Goal: Information Seeking & Learning: Learn about a topic

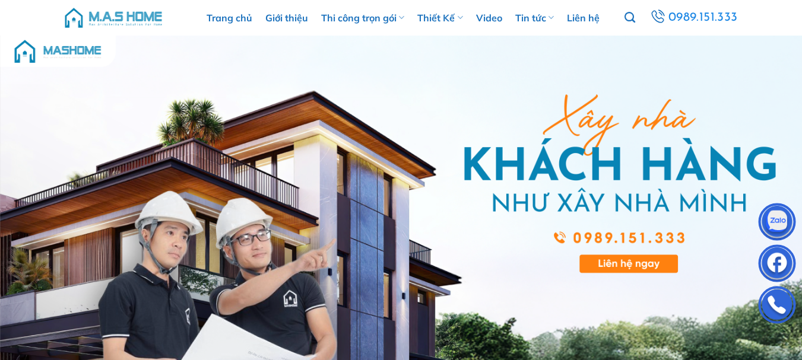
click at [768, 300] on img at bounding box center [777, 307] width 36 height 36
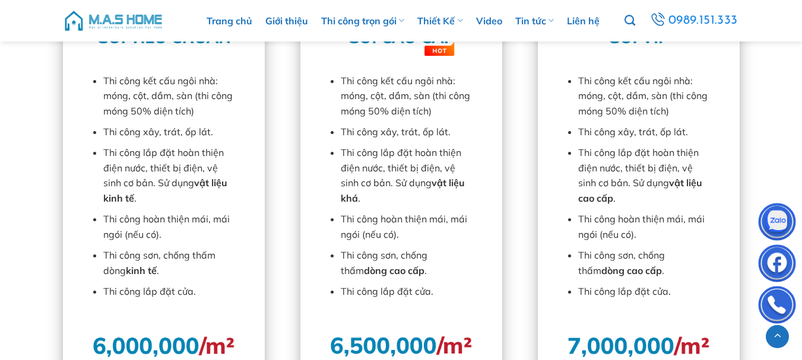
scroll to position [1449, 0]
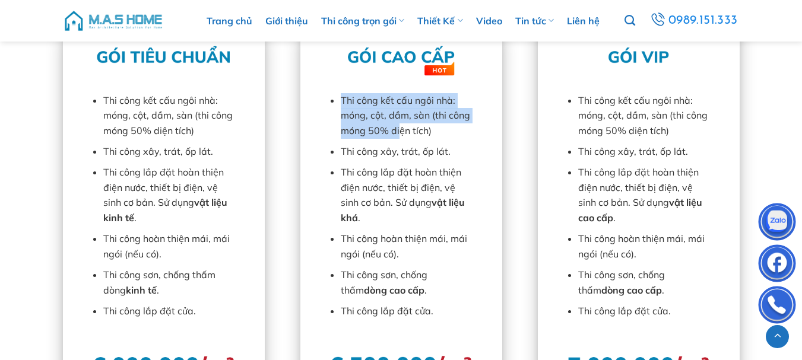
drag, startPoint x: 341, startPoint y: 101, endPoint x: 403, endPoint y: 128, distance: 67.0
click at [401, 128] on li "Thi công kết cấu ngôi nhà: móng, cột, dầm, sàn (thi công móng 50% diện tích)" at bounding box center [407, 116] width 133 height 46
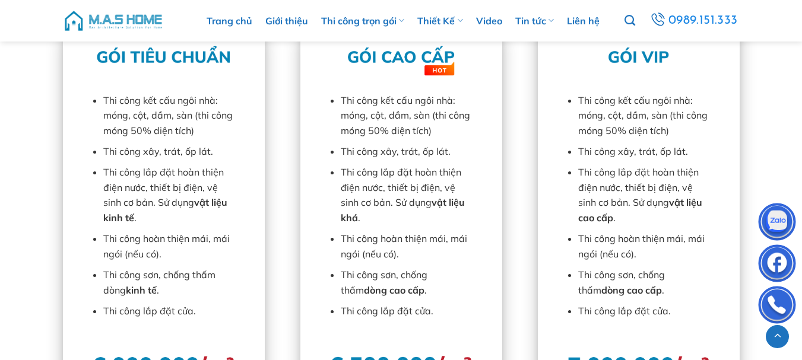
click at [403, 128] on li "Thi công kết cấu ngôi nhà: móng, cột, dầm, sàn (thi công móng 50% diện tích)" at bounding box center [407, 116] width 133 height 46
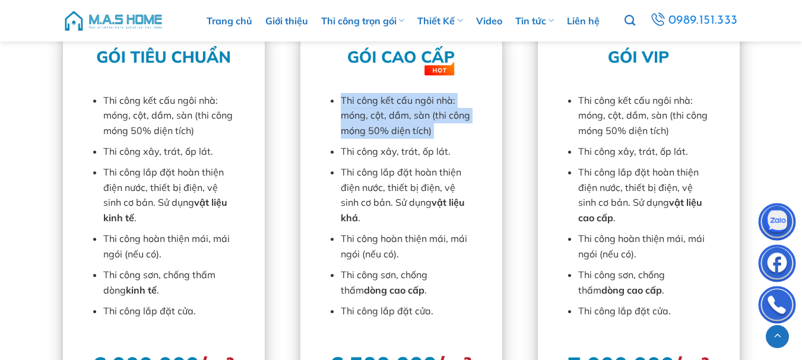
click at [403, 128] on li "Thi công kết cấu ngôi nhà: móng, cột, dầm, sàn (thi công móng 50% diện tích)" at bounding box center [407, 116] width 133 height 46
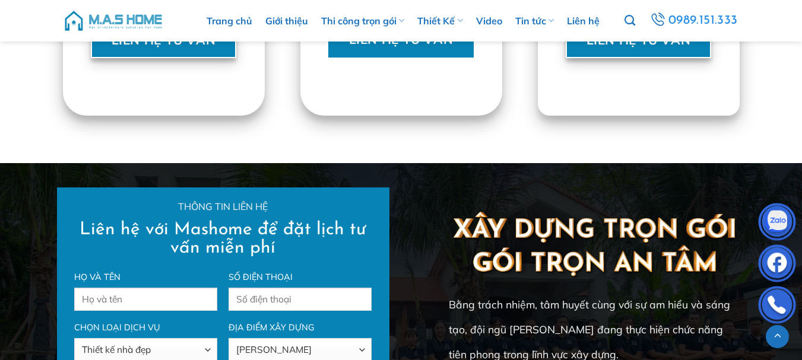
scroll to position [1984, 0]
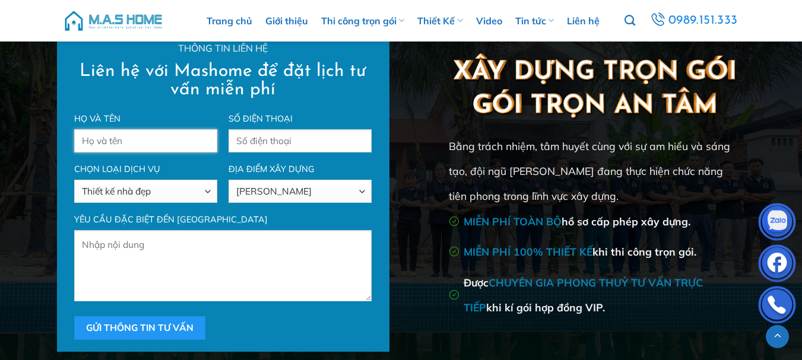
click at [198, 141] on input "Form liên hệ" at bounding box center [145, 140] width 142 height 23
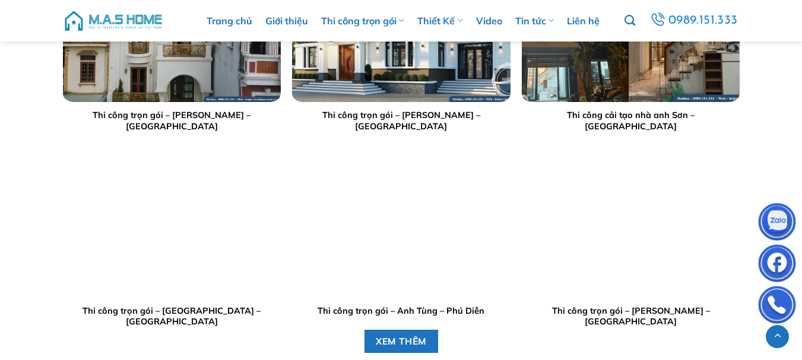
scroll to position [3074, 0]
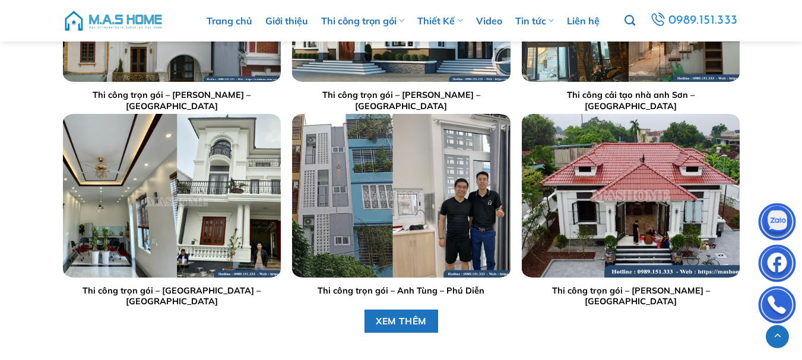
click at [619, 199] on img "Thi công trọn gói - Anh Vũ - Hà Nam" at bounding box center [631, 196] width 218 height 163
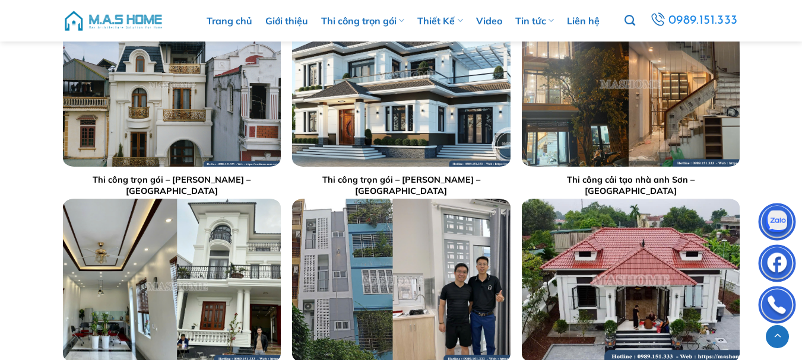
scroll to position [2891, 0]
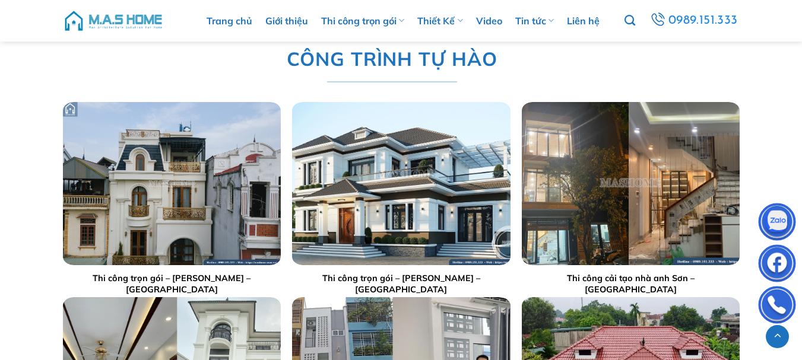
click at [587, 183] on img "Thi công cải tạo nhà anh Sơn - Hà Đông" at bounding box center [631, 183] width 218 height 163
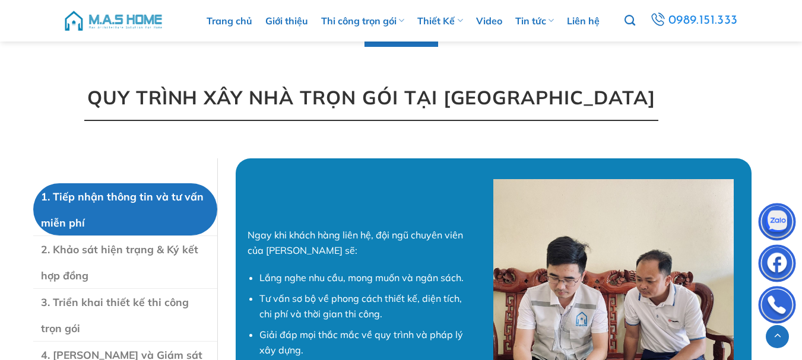
scroll to position [3261, 0]
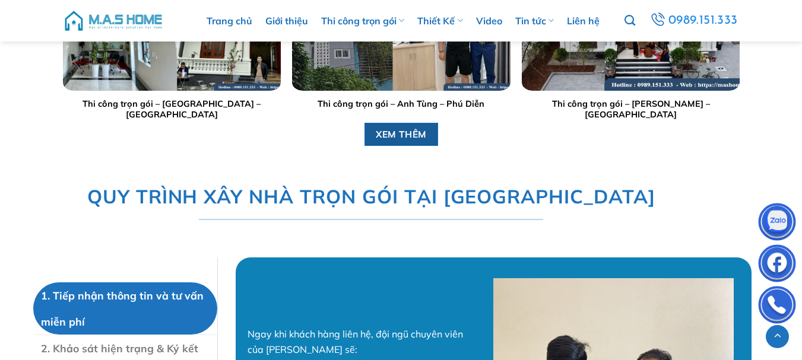
click at [399, 141] on span "XEM THÊM" at bounding box center [401, 134] width 51 height 15
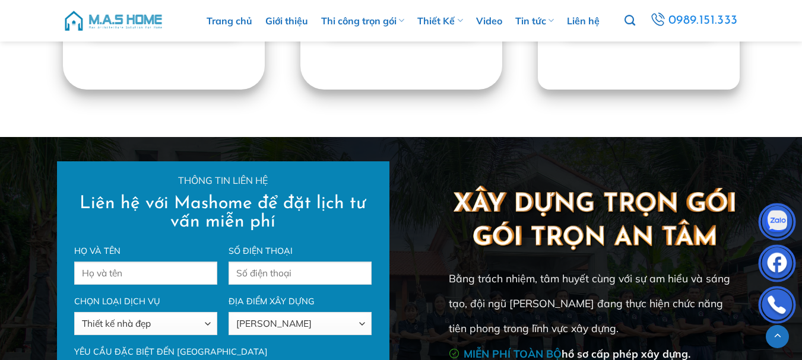
scroll to position [1990, 0]
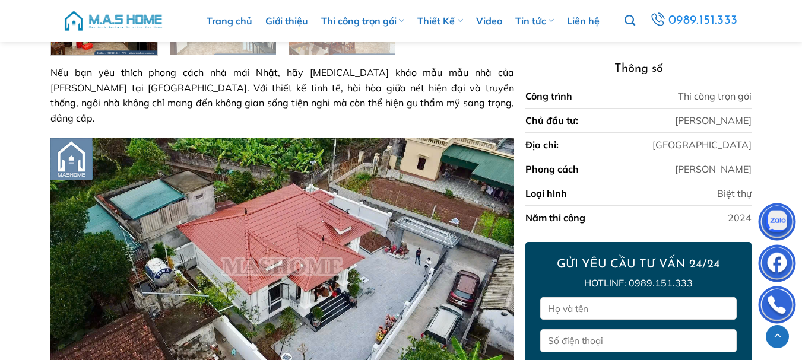
scroll to position [612, 0]
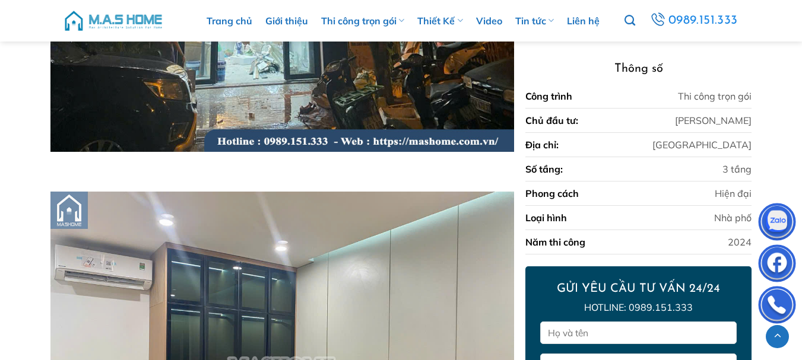
scroll to position [1997, 0]
